Goal: Information Seeking & Learning: Learn about a topic

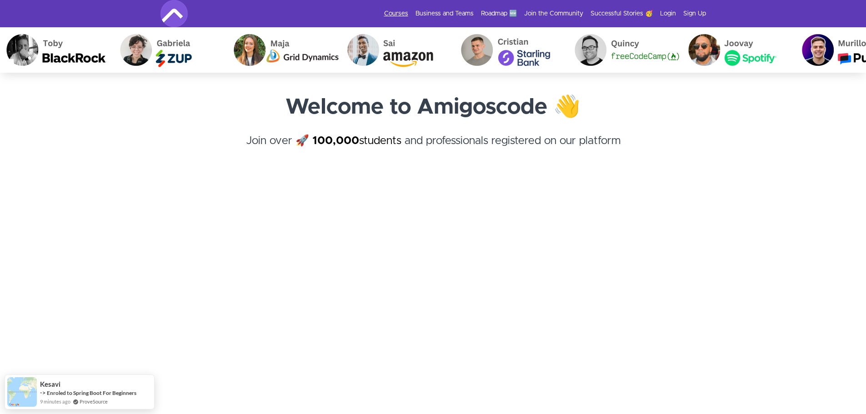
click at [407, 13] on link "Courses" at bounding box center [396, 13] width 24 height 9
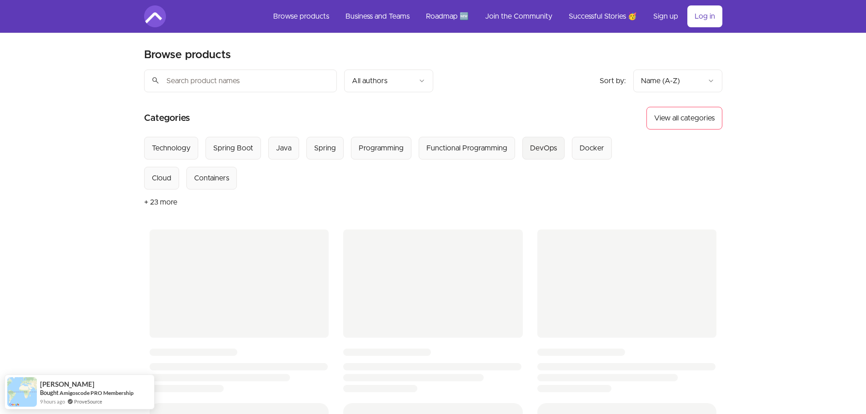
click at [534, 146] on div "DevOps" at bounding box center [543, 148] width 27 height 11
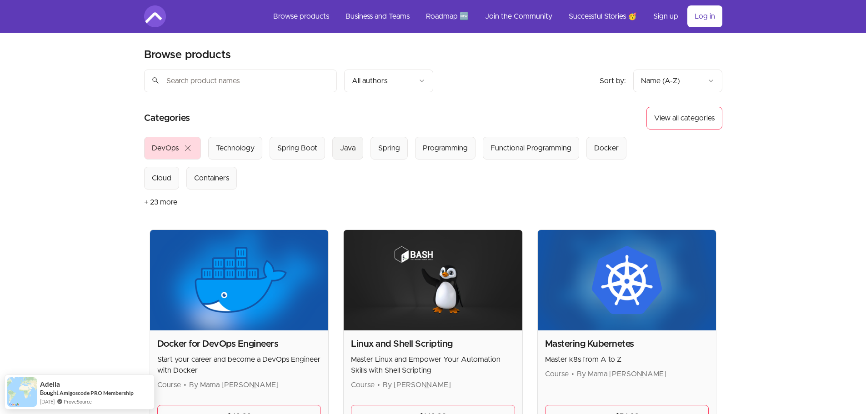
click at [352, 153] on div "Java" at bounding box center [347, 148] width 15 height 11
